Goal: Go to known website: Access a specific website the user already knows

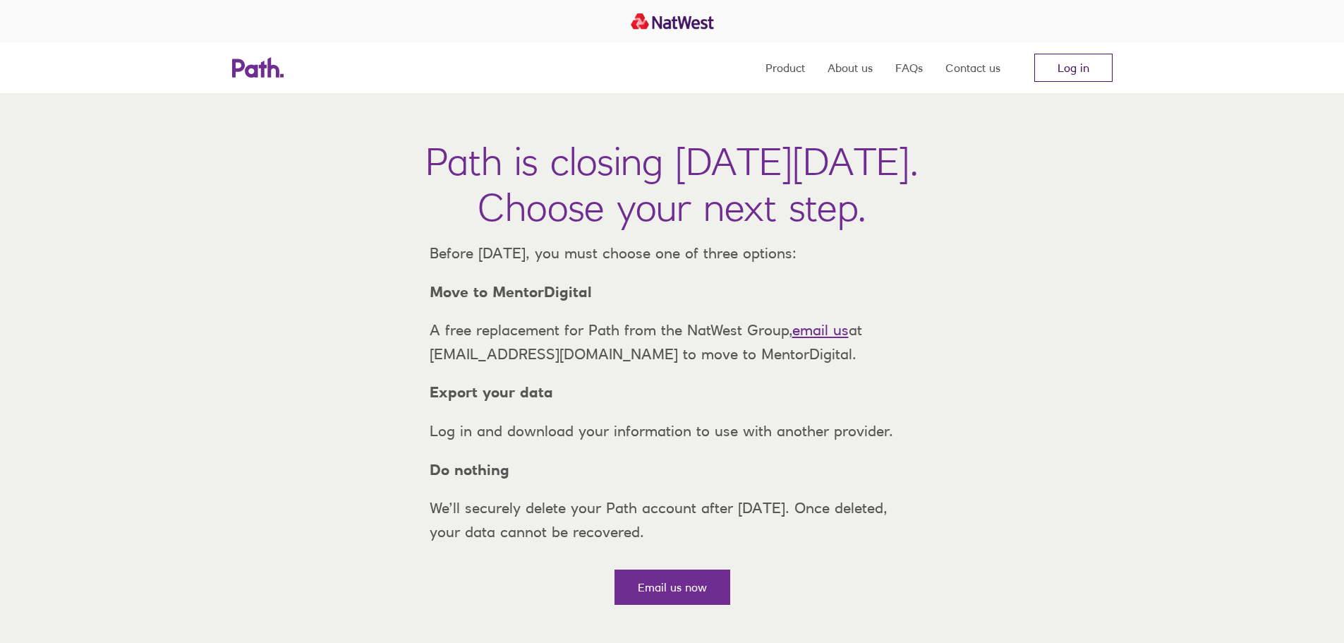
click at [1098, 54] on link "Log in" at bounding box center [1073, 68] width 78 height 28
